Goal: Navigation & Orientation: Find specific page/section

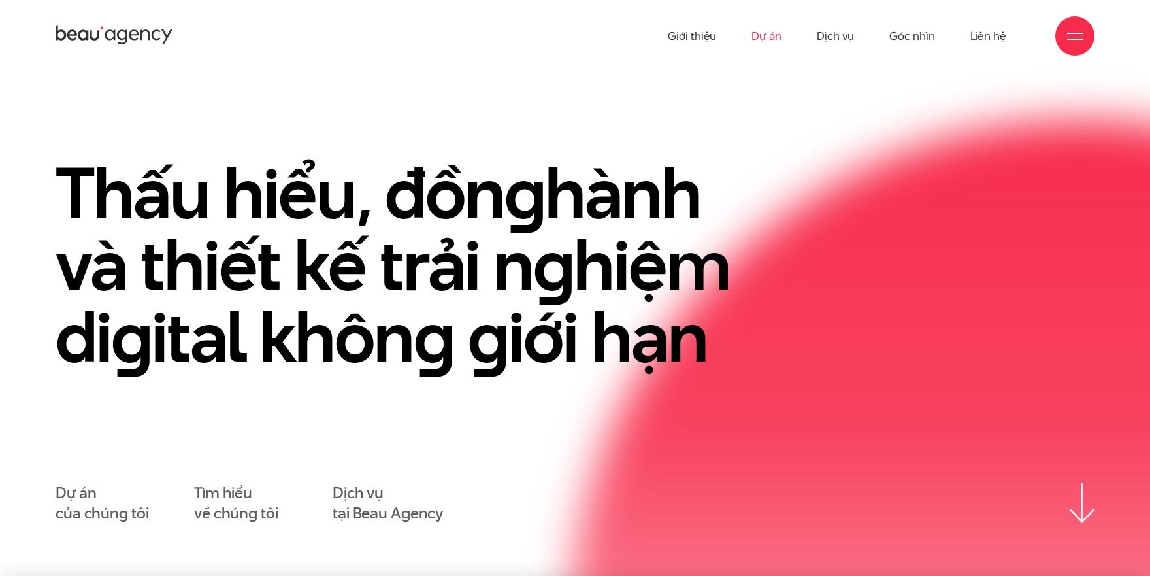
click at [753, 37] on link "Dự án" at bounding box center [766, 36] width 30 height 72
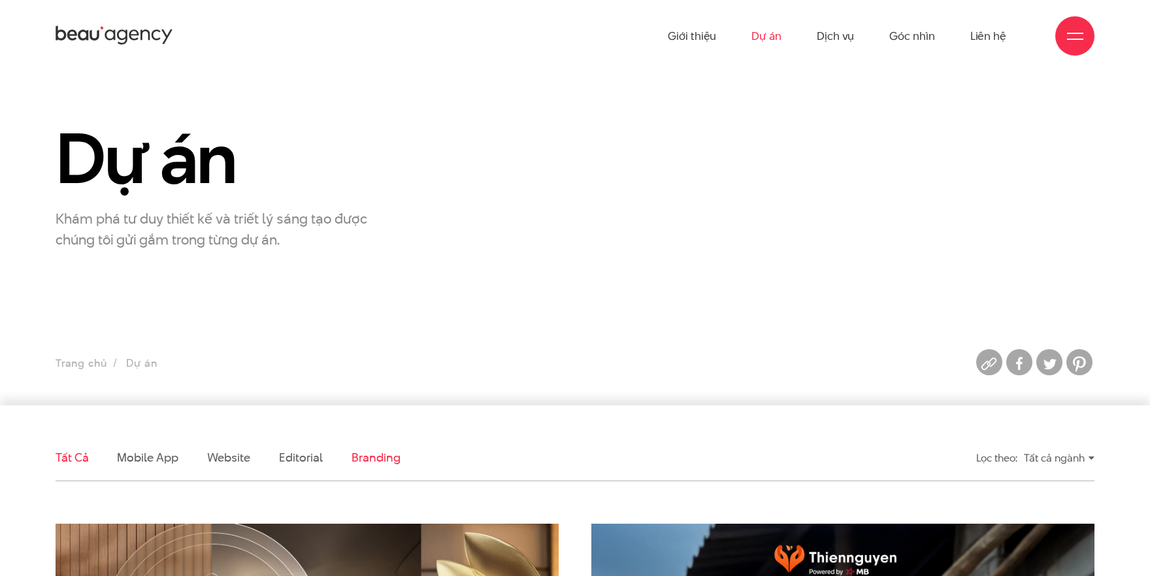
click at [391, 459] on link "Branding" at bounding box center [375, 457] width 48 height 16
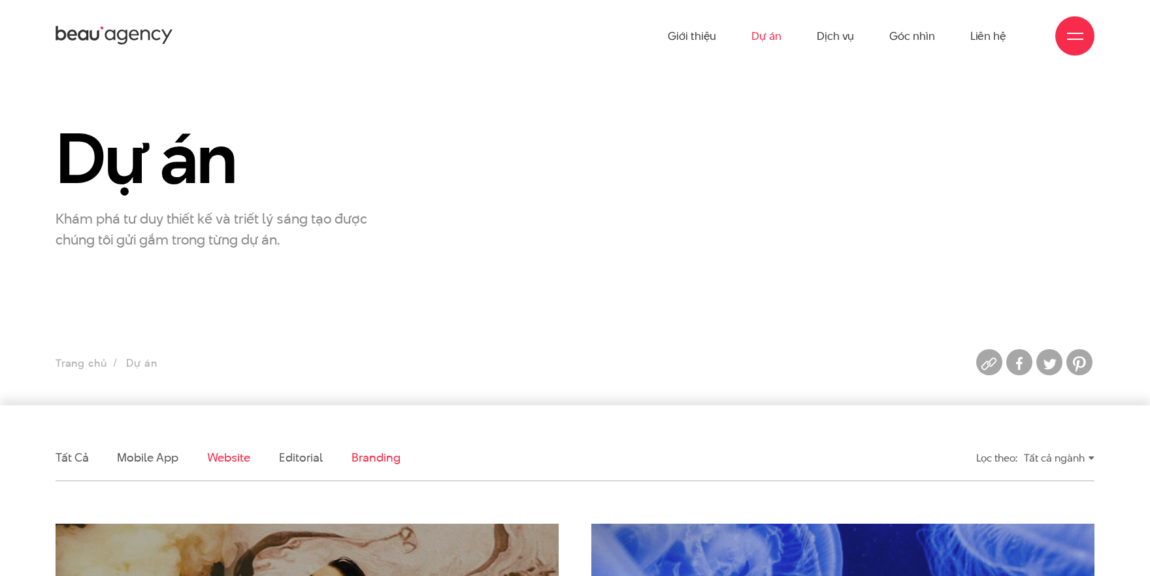
click at [227, 464] on link "Website" at bounding box center [228, 457] width 43 height 16
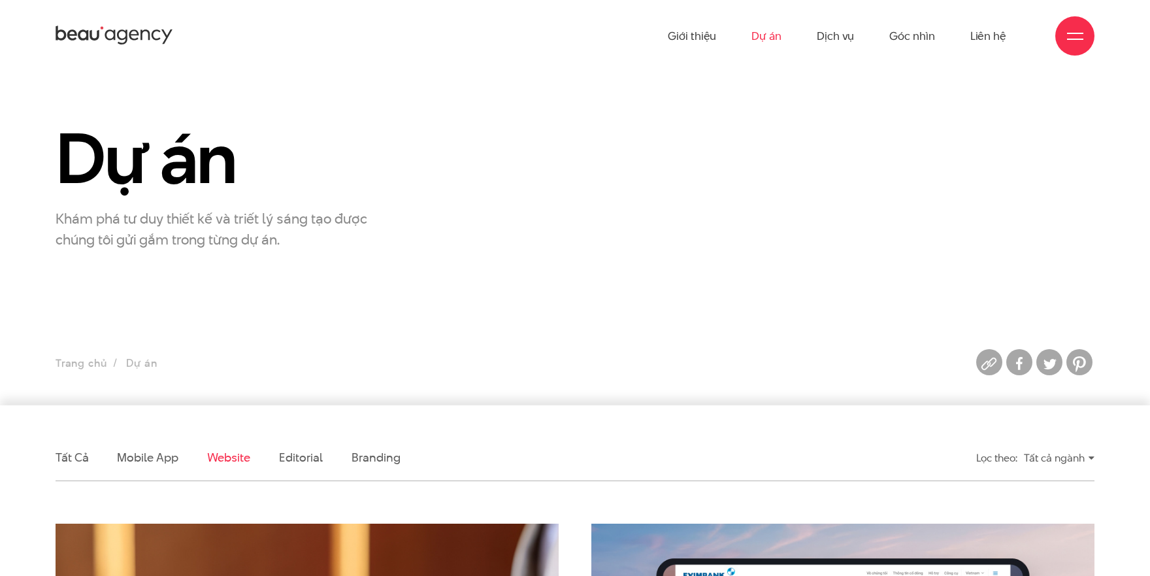
click at [295, 468] on li "Editorial" at bounding box center [301, 457] width 44 height 46
click at [383, 449] on link "Branding" at bounding box center [375, 457] width 48 height 16
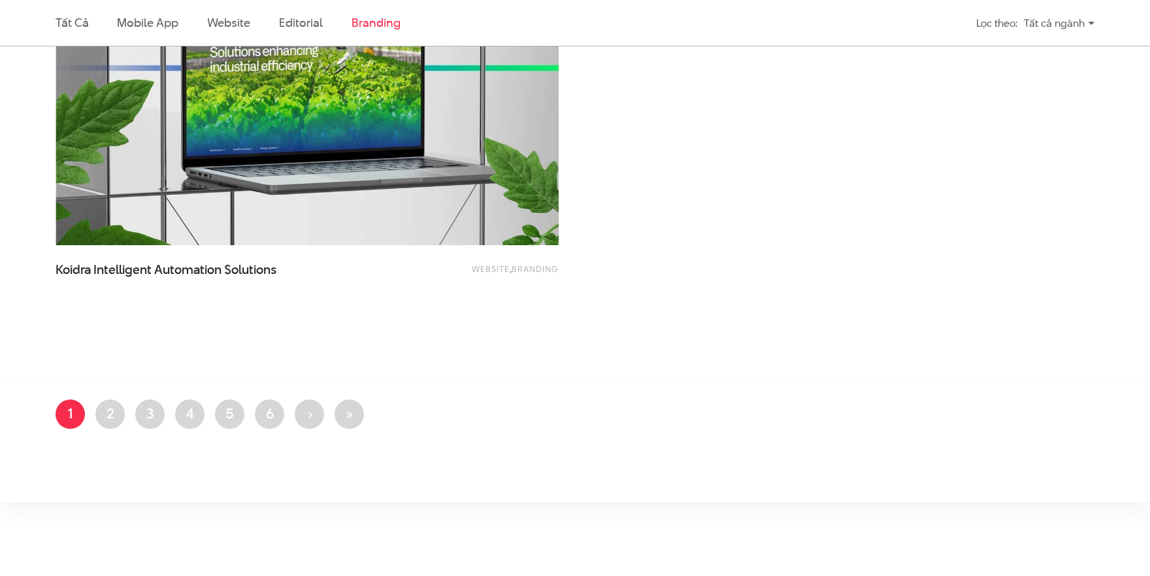
scroll to position [424, 0]
